Goal: Information Seeking & Learning: Learn about a topic

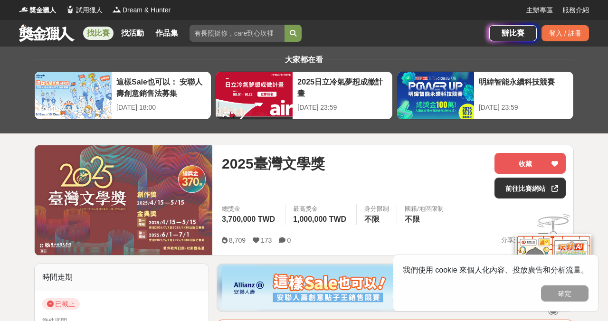
click at [29, 36] on link at bounding box center [46, 33] width 57 height 18
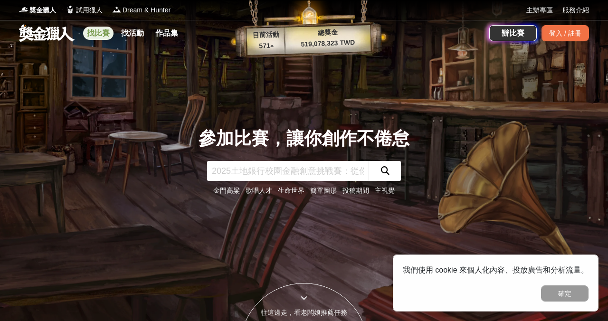
click at [94, 35] on link "找比賽" at bounding box center [98, 33] width 30 height 13
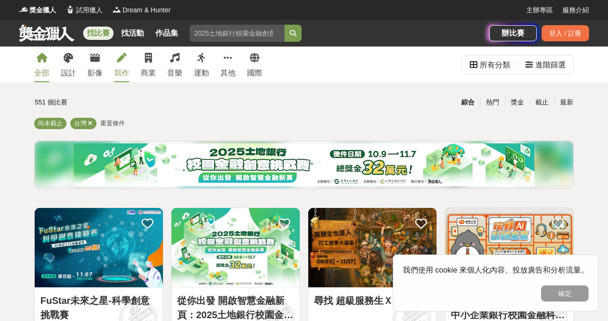
click at [123, 68] on div "寫作" at bounding box center [121, 72] width 15 height 11
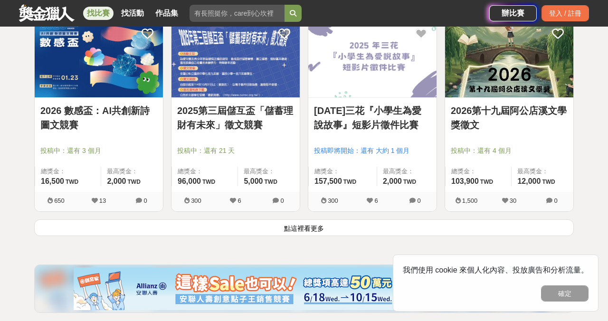
scroll to position [1199, 0]
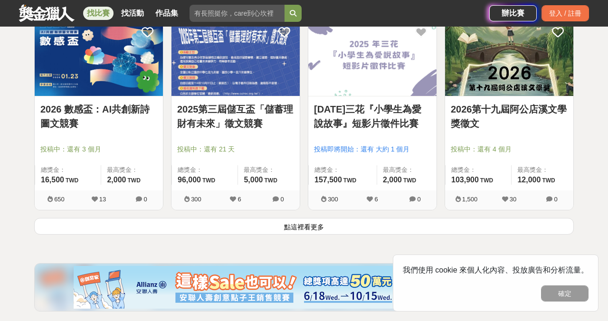
click at [225, 227] on button "點這裡看更多" at bounding box center [303, 226] width 539 height 17
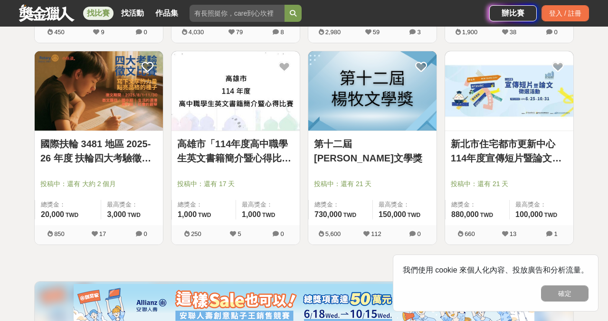
scroll to position [2370, 0]
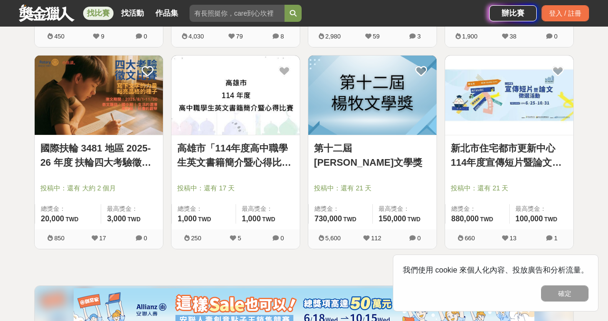
click at [350, 174] on div at bounding box center [375, 174] width 122 height 11
click at [343, 141] on link "第十二屆[PERSON_NAME]文學獎" at bounding box center [372, 155] width 117 height 28
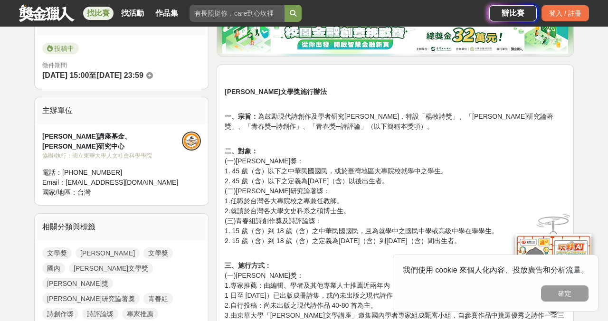
scroll to position [257, 0]
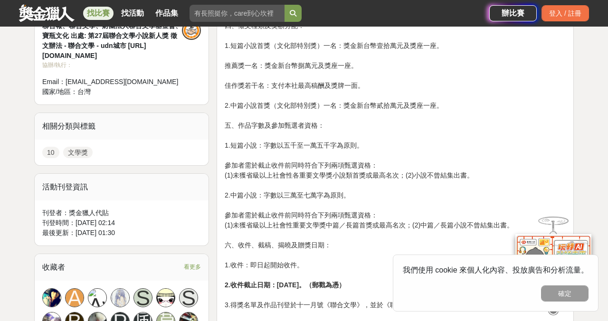
scroll to position [388, 0]
